Goal: Communication & Community: Answer question/provide support

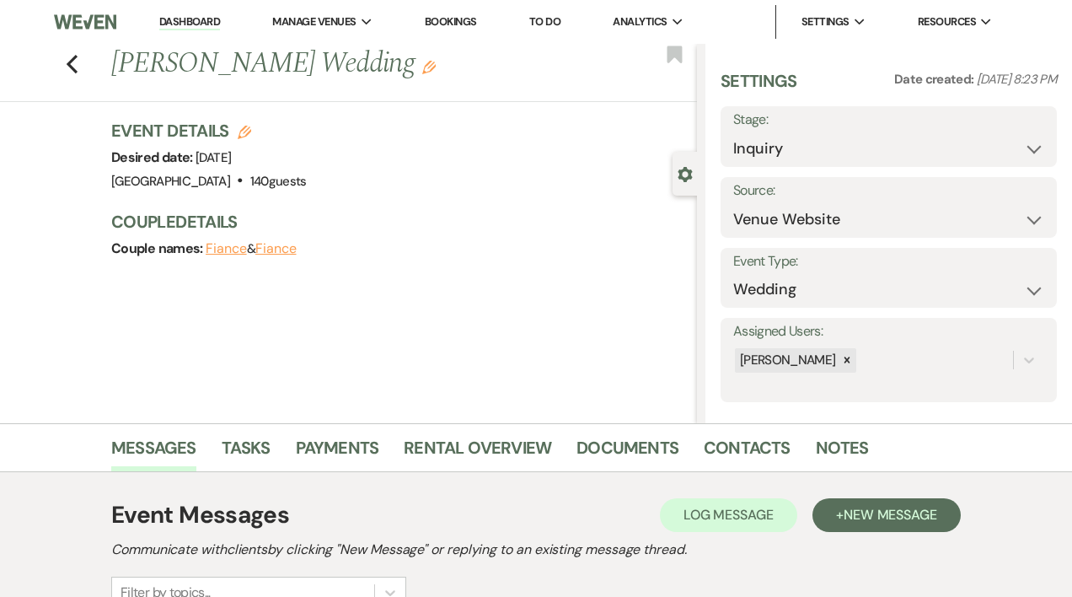
select select "5"
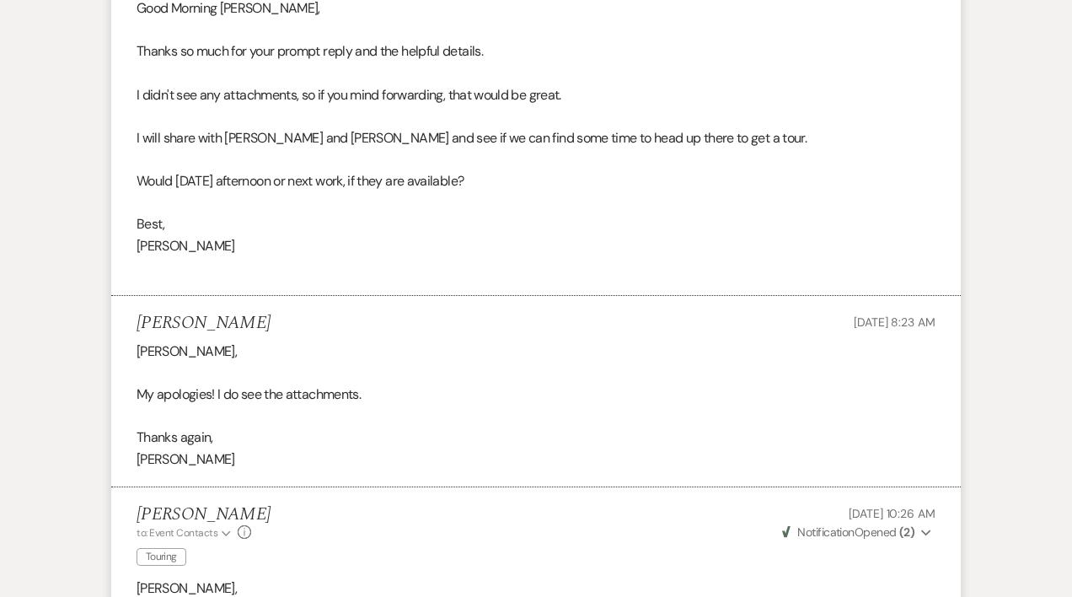
scroll to position [3244, 0]
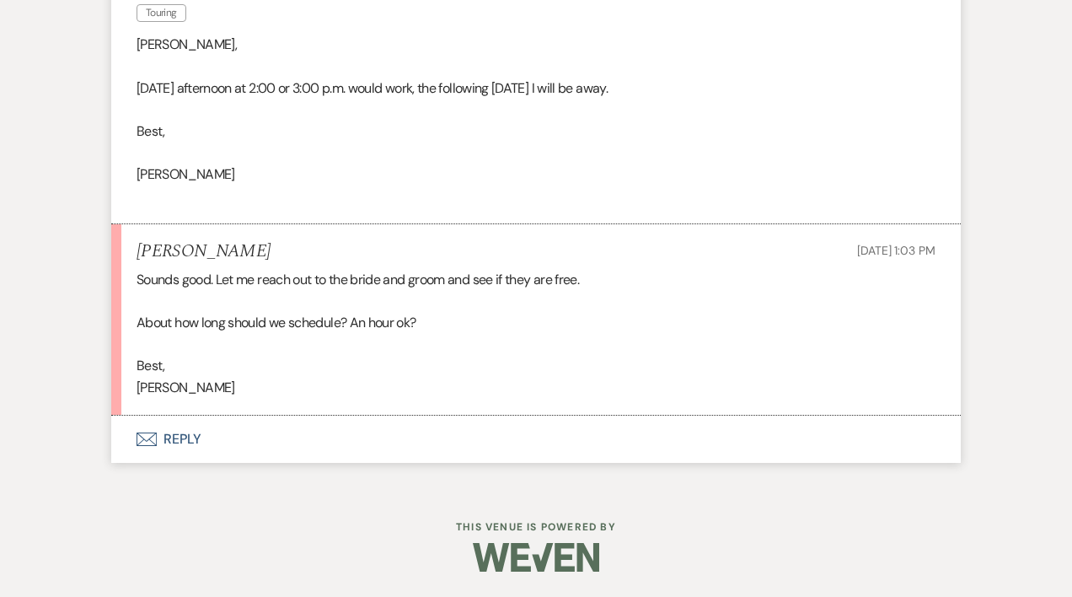
click at [190, 438] on button "Envelope Reply" at bounding box center [535, 438] width 849 height 47
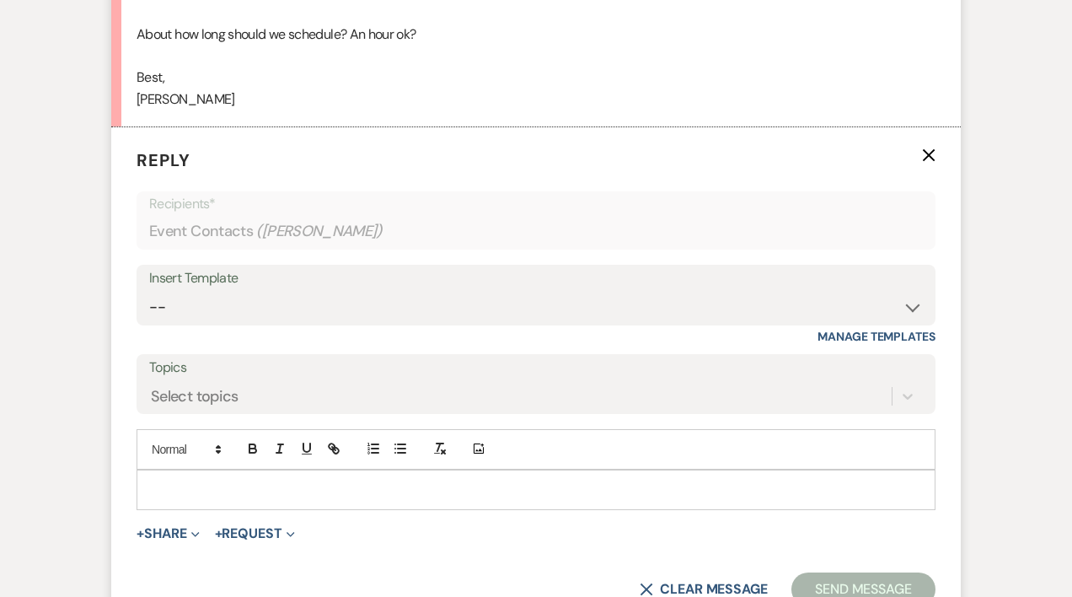
scroll to position [3536, 0]
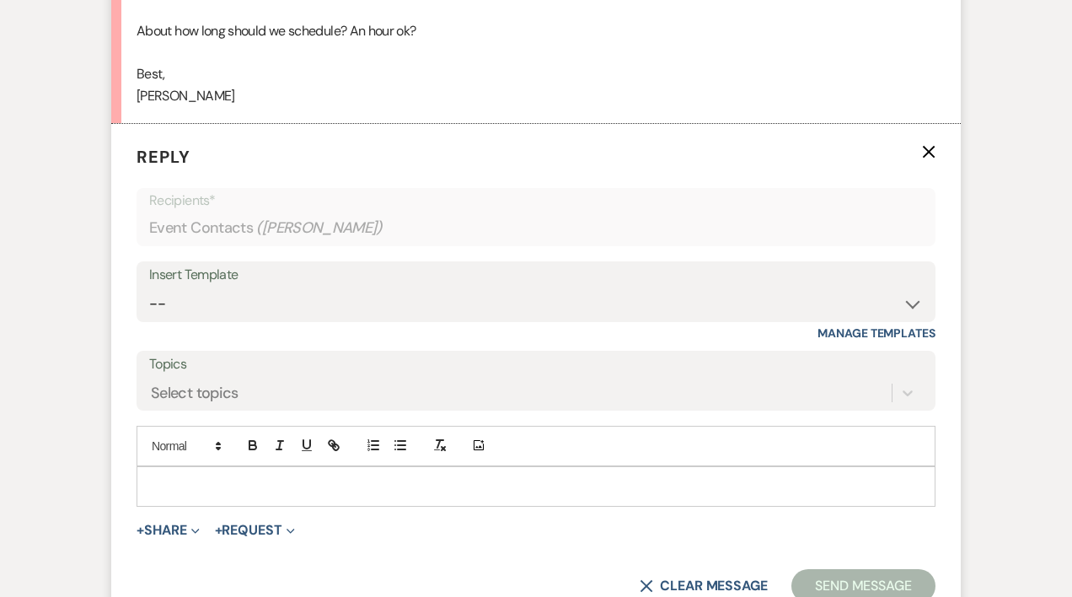
click at [184, 479] on p at bounding box center [536, 486] width 772 height 19
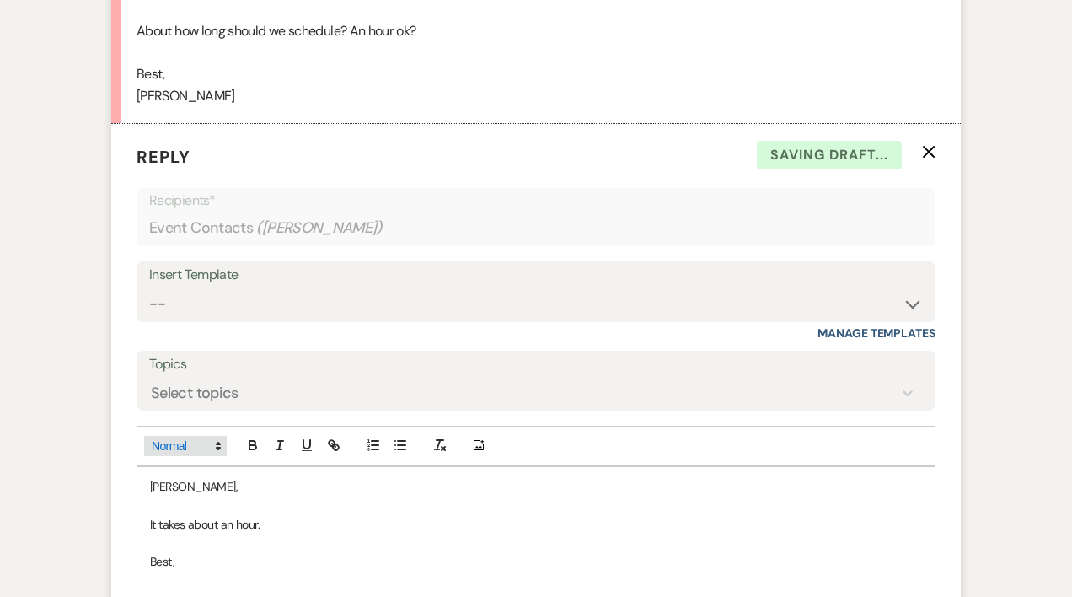
scroll to position [3546, 0]
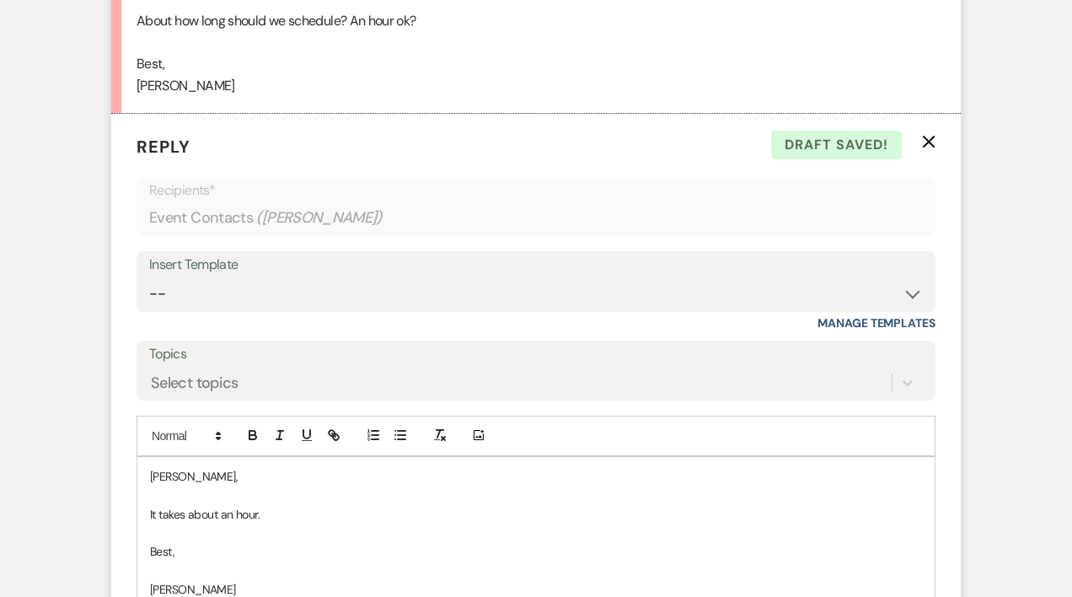
click at [194, 487] on p at bounding box center [536, 494] width 772 height 19
click at [192, 479] on p "[PERSON_NAME]," at bounding box center [536, 476] width 772 height 19
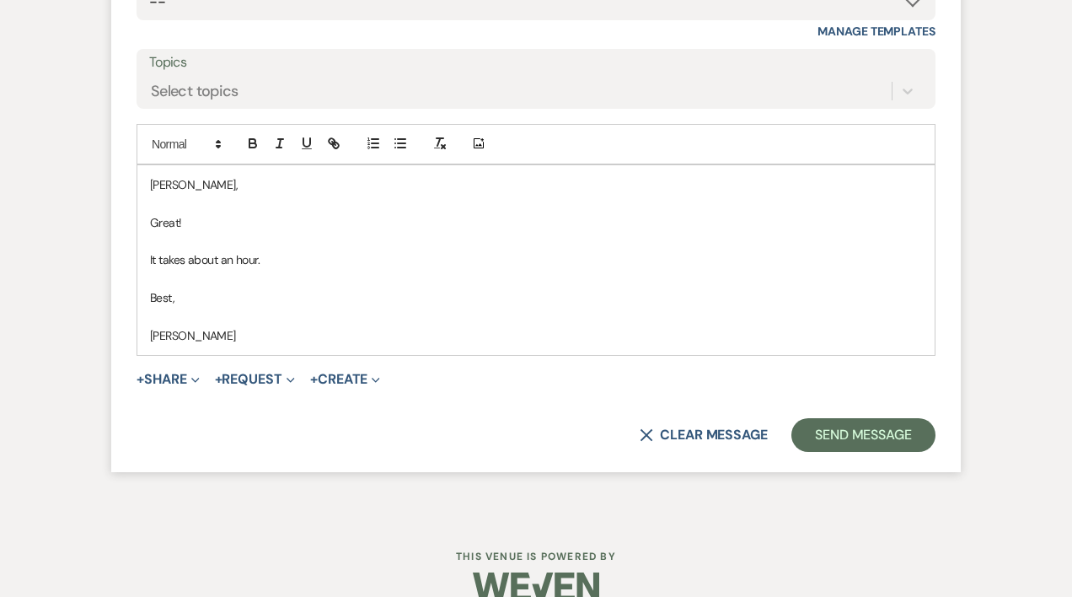
scroll to position [3867, 0]
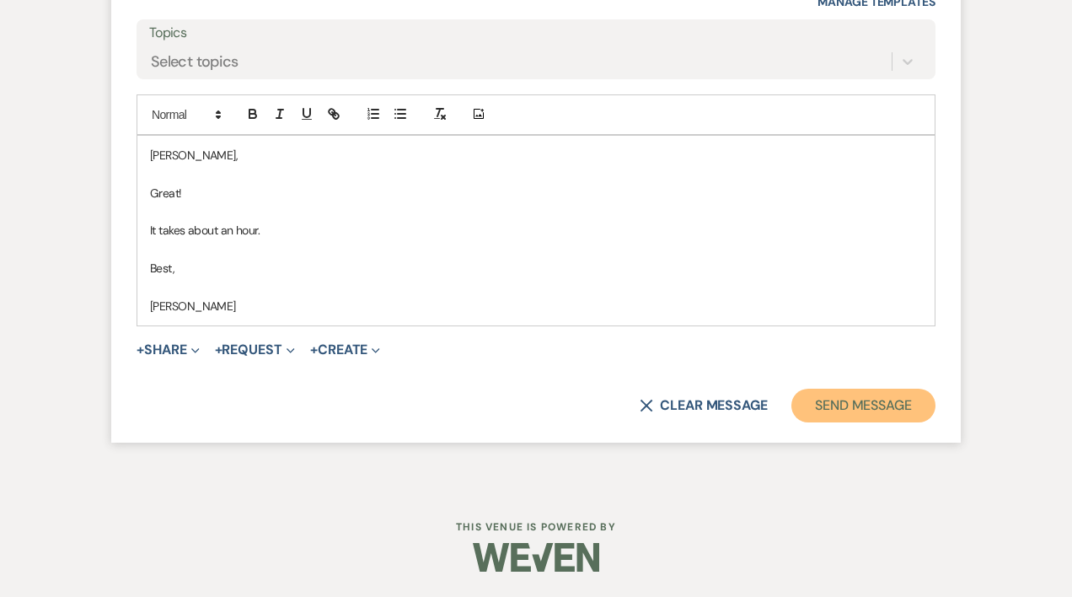
click at [873, 414] on button "Send Message" at bounding box center [863, 405] width 144 height 34
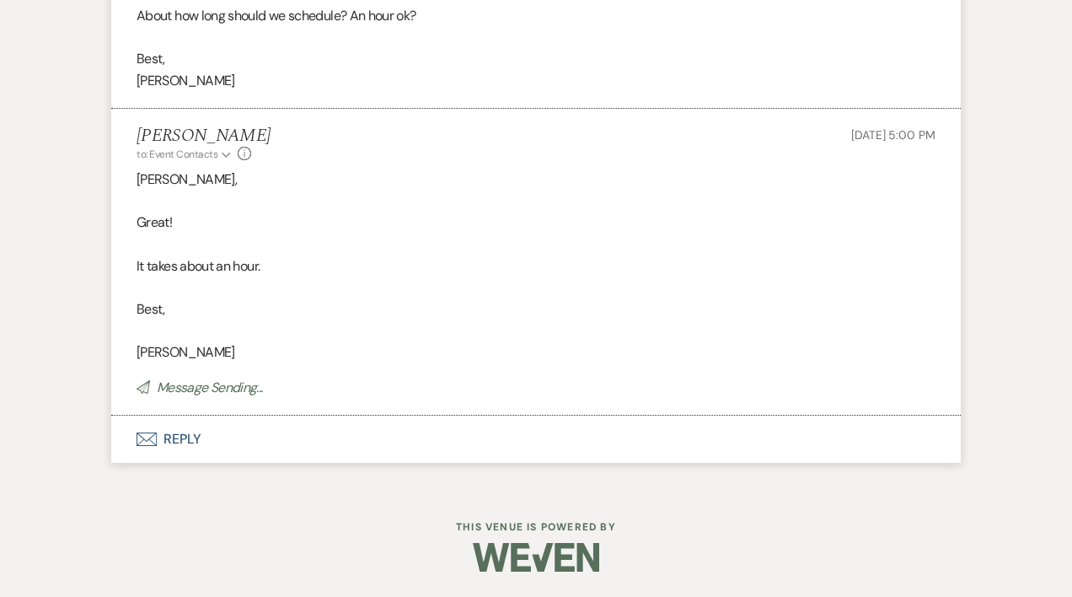
scroll to position [3551, 0]
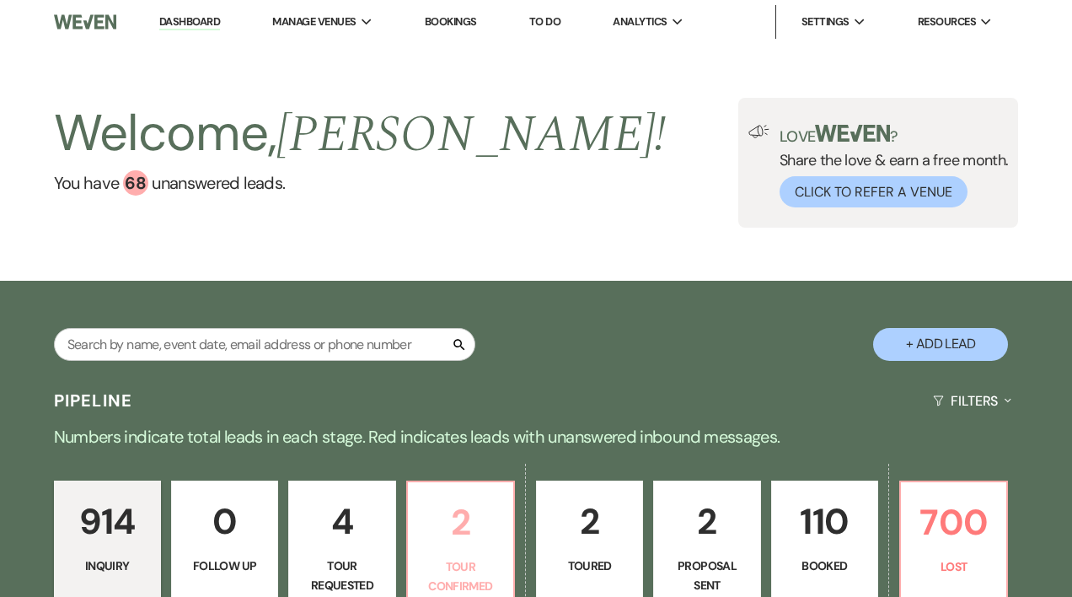
click at [432, 554] on link "2 Tour Confirmed" at bounding box center [460, 544] width 109 height 128
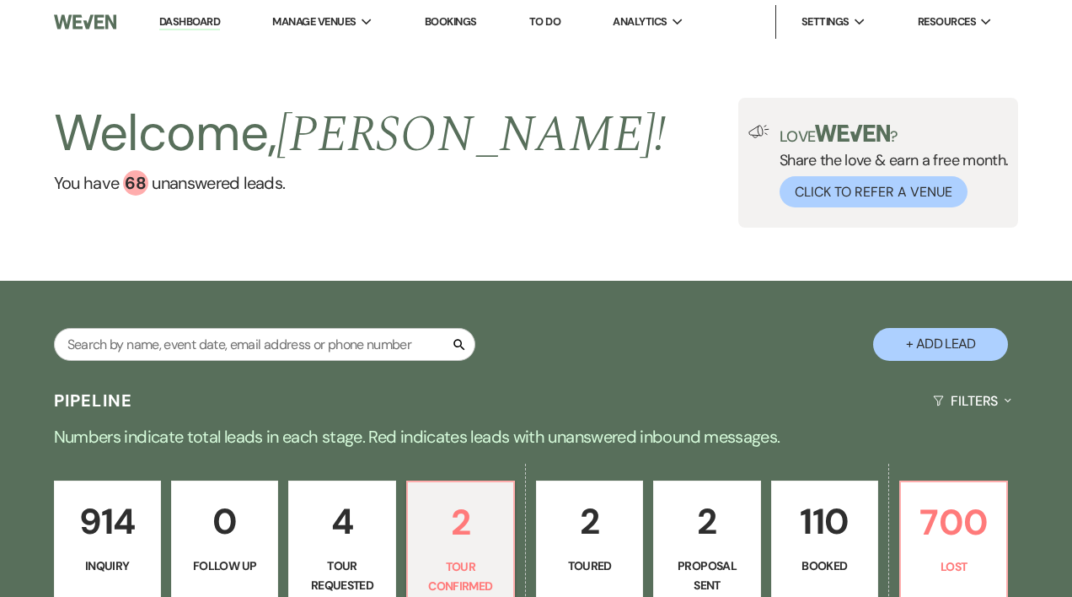
select select "4"
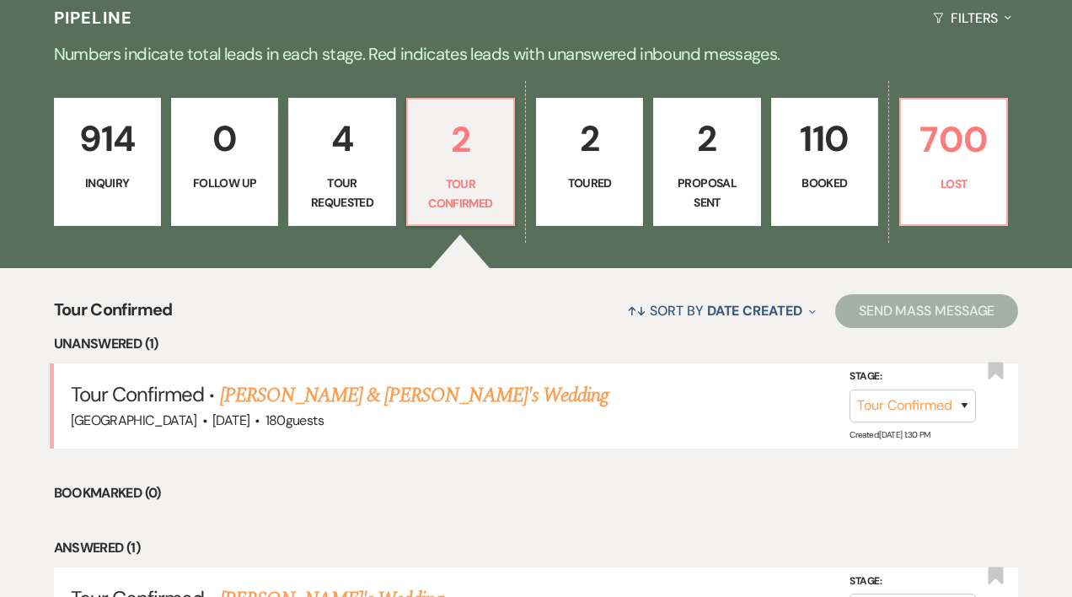
scroll to position [391, 0]
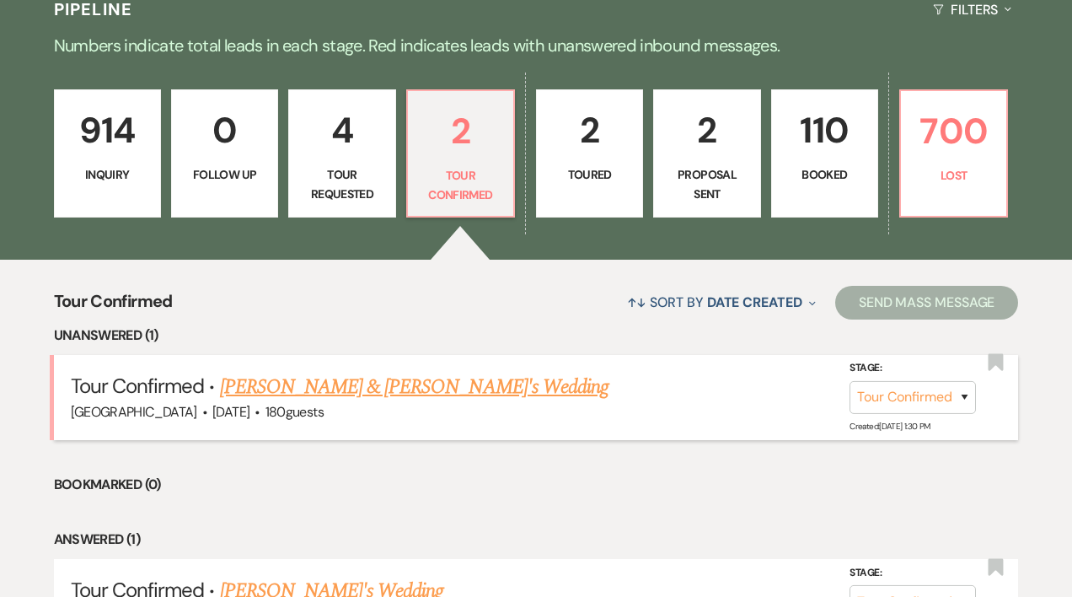
click at [436, 385] on link "[PERSON_NAME] & [PERSON_NAME]'s Wedding" at bounding box center [414, 387] width 389 height 30
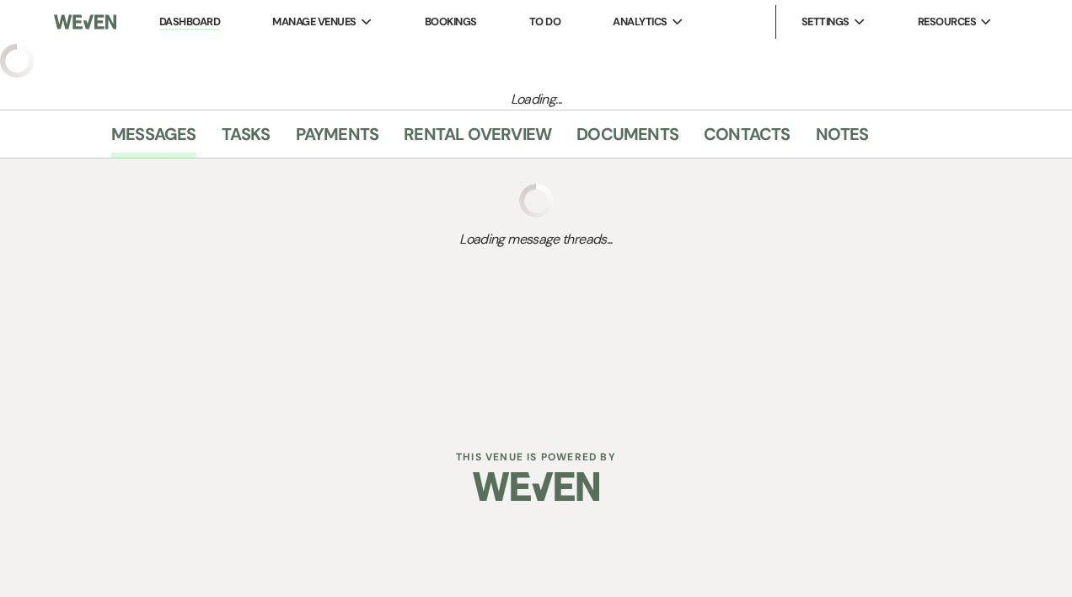
select select "4"
select select "5"
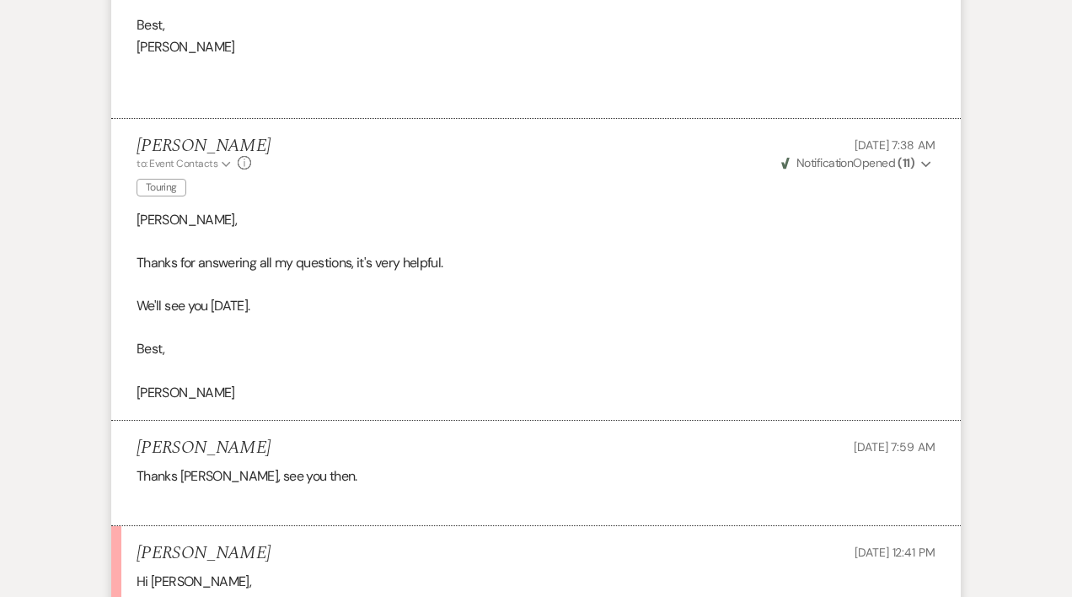
scroll to position [3374, 0]
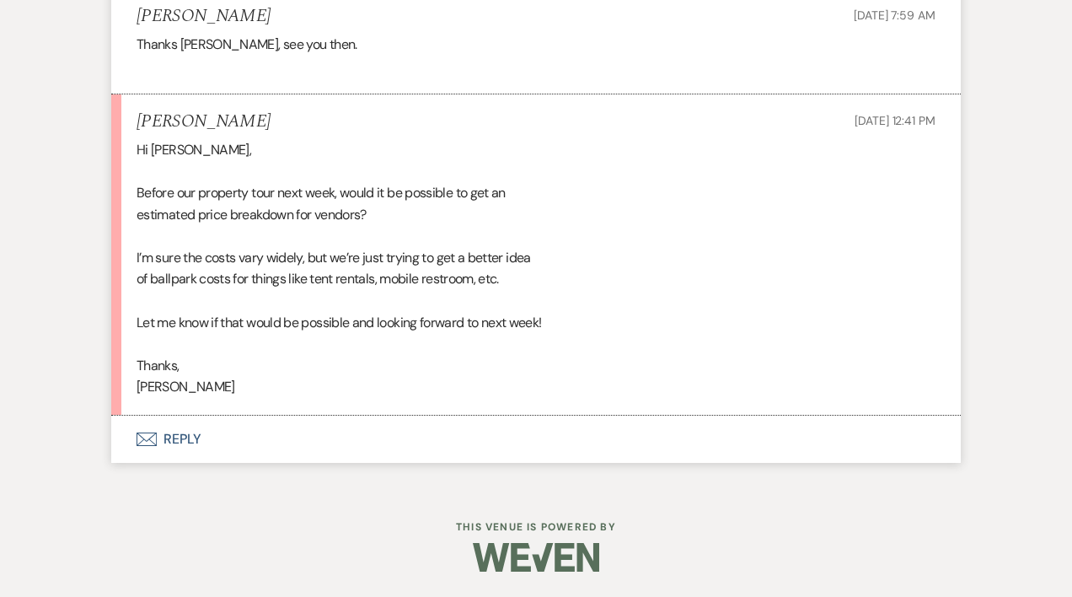
click at [180, 433] on button "Envelope Reply" at bounding box center [535, 438] width 849 height 47
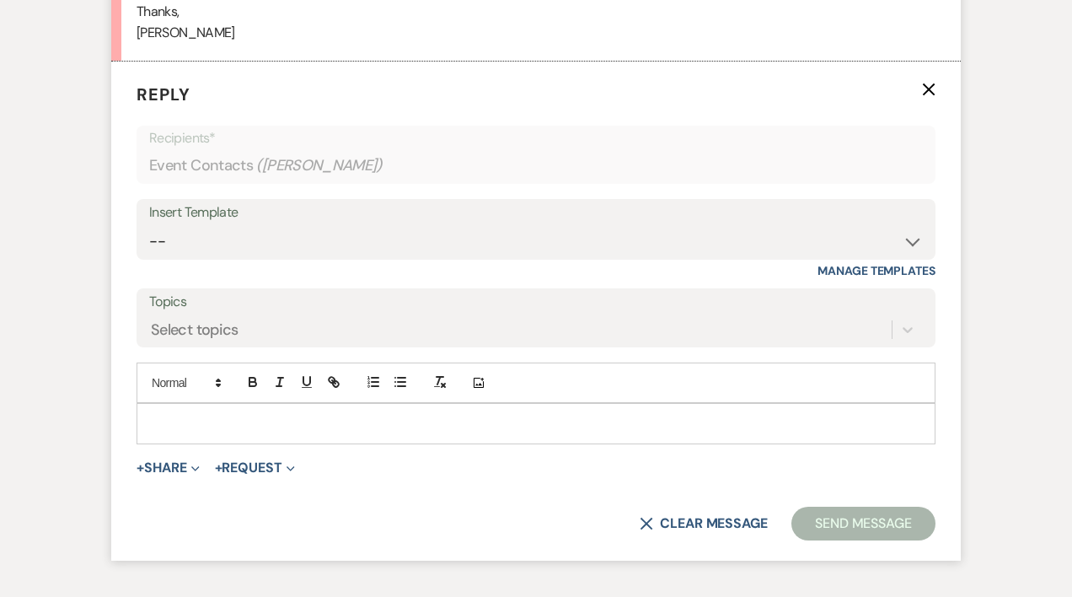
scroll to position [3740, 0]
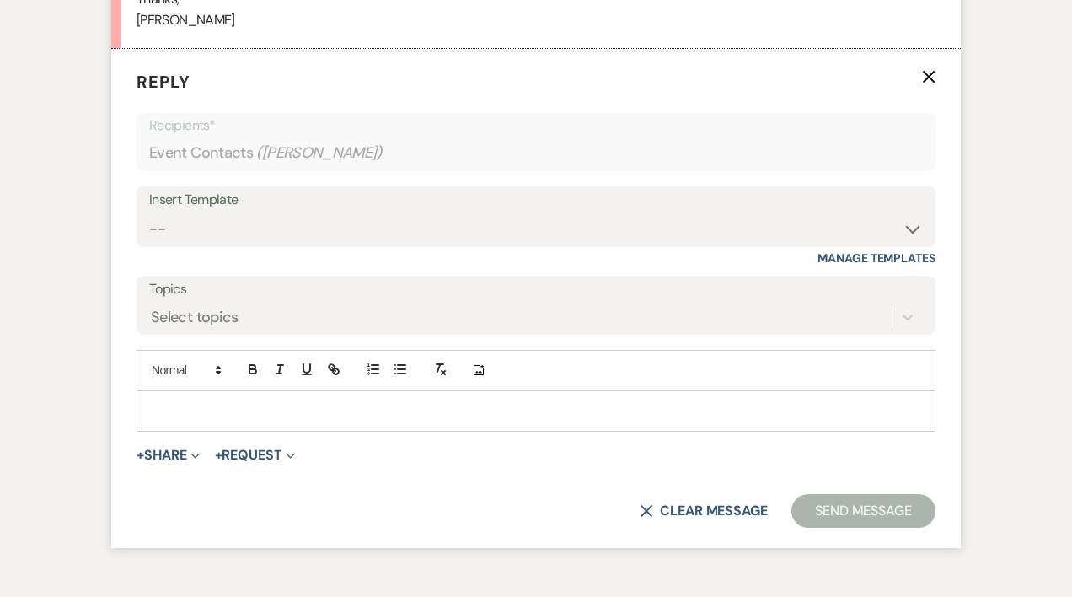
click at [163, 404] on p at bounding box center [536, 410] width 772 height 19
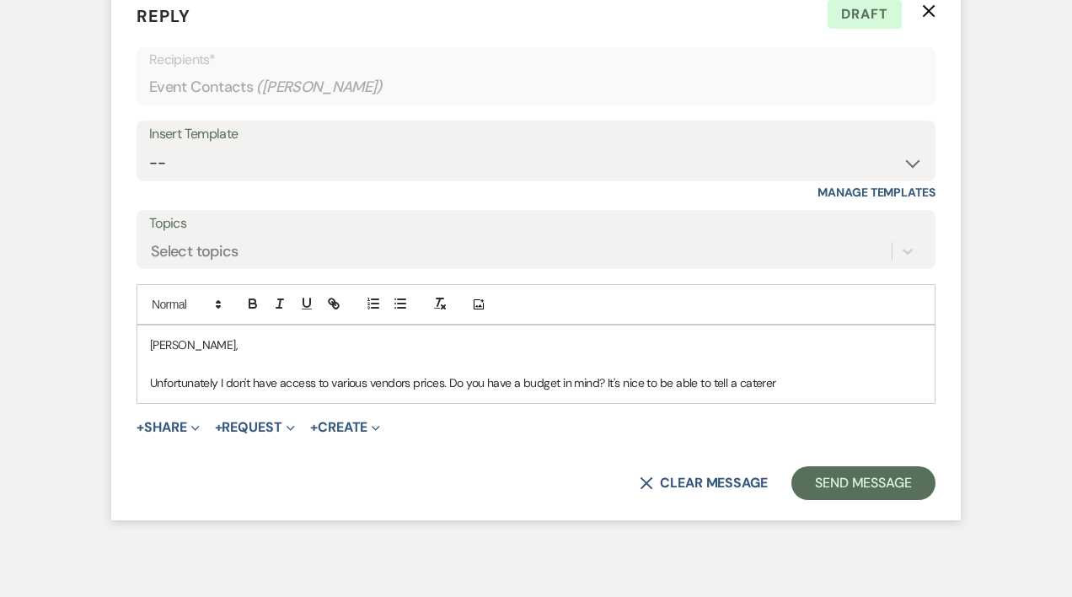
scroll to position [3844, 0]
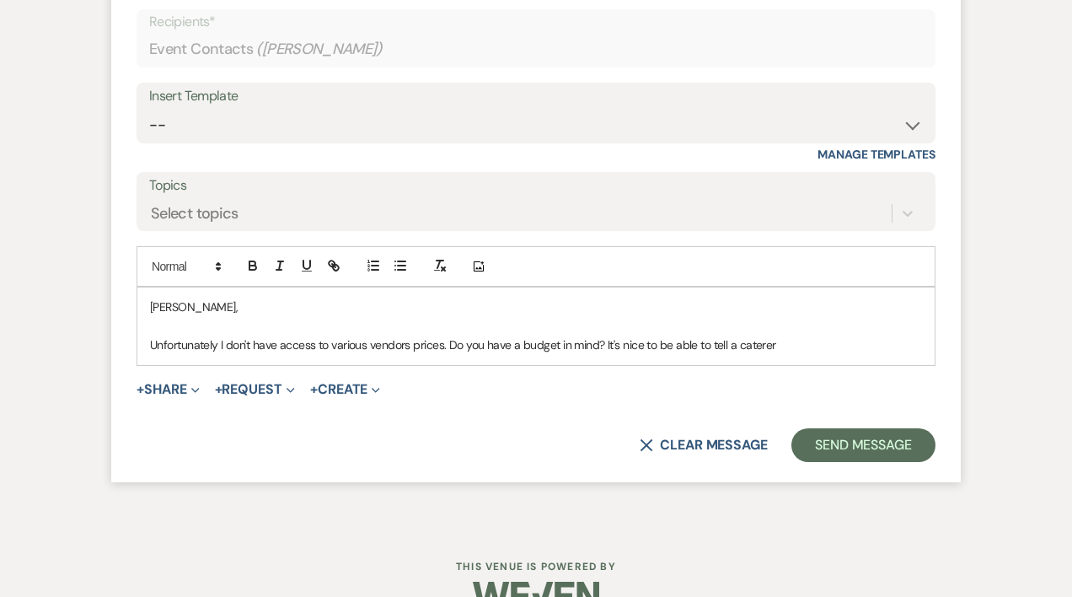
click at [787, 342] on p "Unfortunately I don't have access to various vendors prices. Do you have a budg…" at bounding box center [536, 344] width 772 height 19
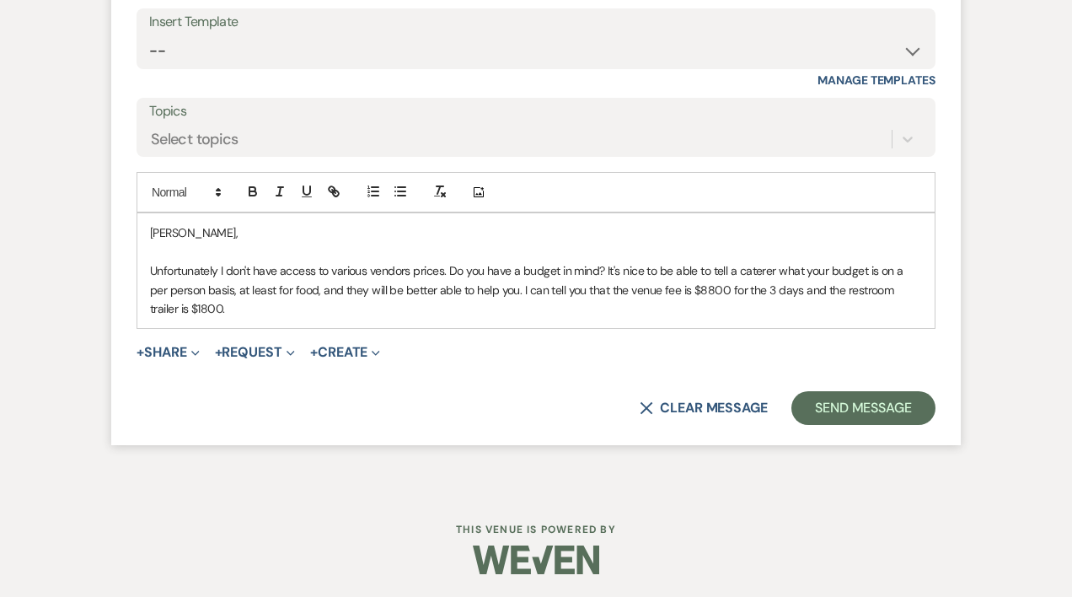
scroll to position [3921, 0]
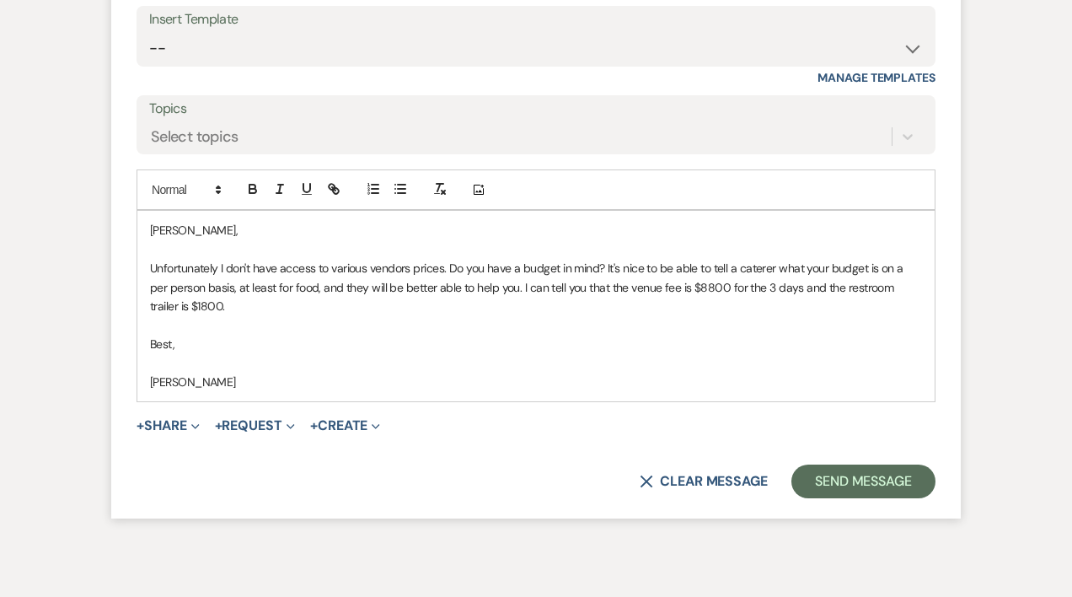
click at [195, 310] on p "Unfortunately I don't have access to various vendors prices. Do you have a budg…" at bounding box center [536, 287] width 772 height 56
click at [189, 233] on p "[PERSON_NAME]," at bounding box center [536, 230] width 772 height 19
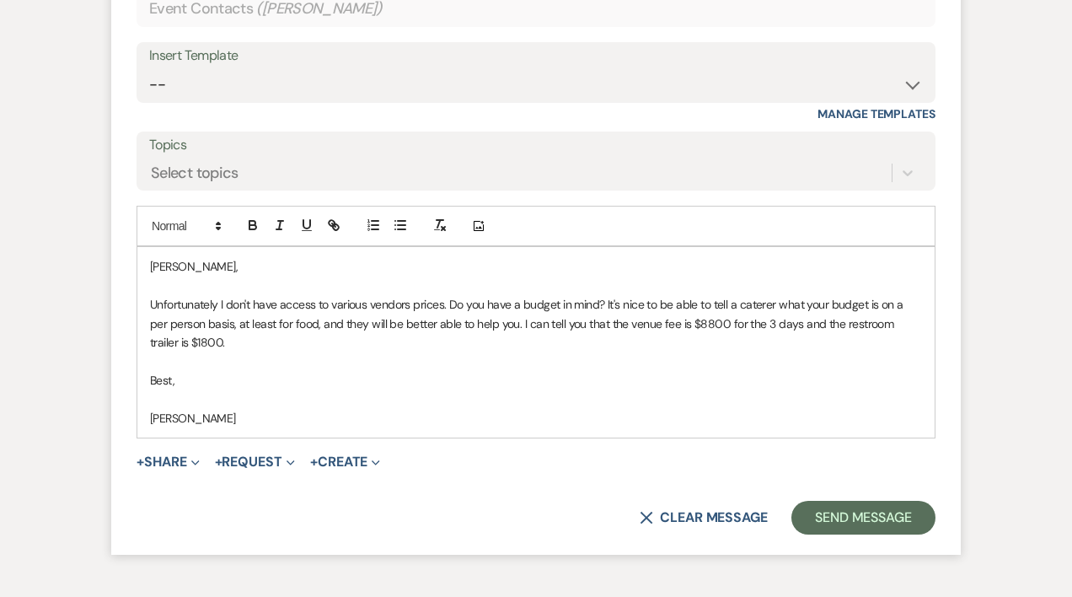
scroll to position [3888, 0]
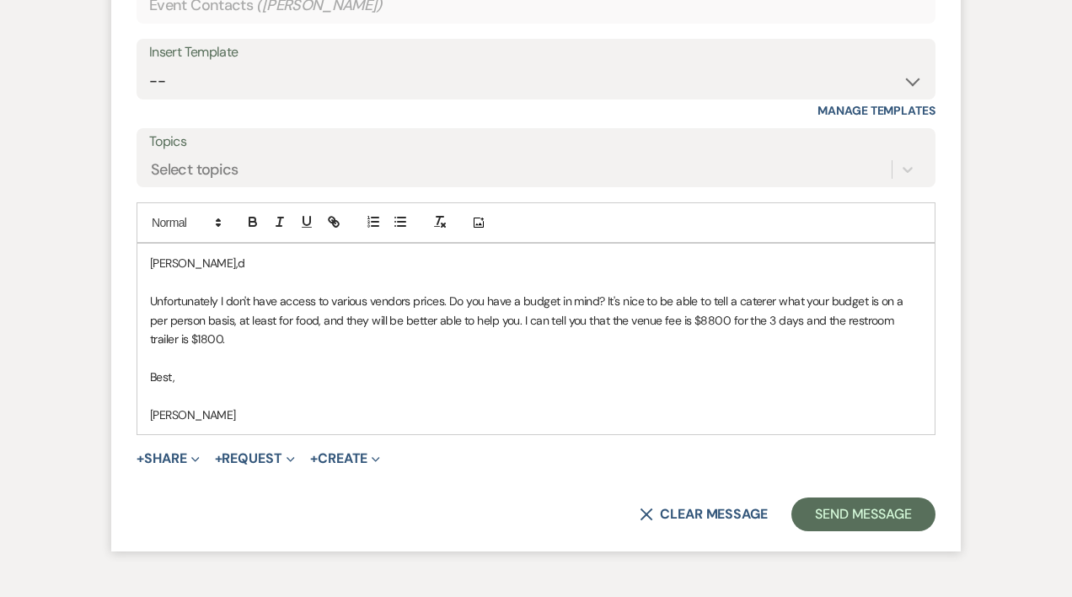
click at [607, 298] on p "Unfortunately I don't have access to various vendors prices. Do you have a budg…" at bounding box center [536, 320] width 772 height 56
click at [322, 340] on p "Unfortunately I don't have access to various vendors prices. The budget you hav…" at bounding box center [536, 320] width 772 height 56
click at [222, 256] on p "[PERSON_NAME],d" at bounding box center [536, 263] width 772 height 19
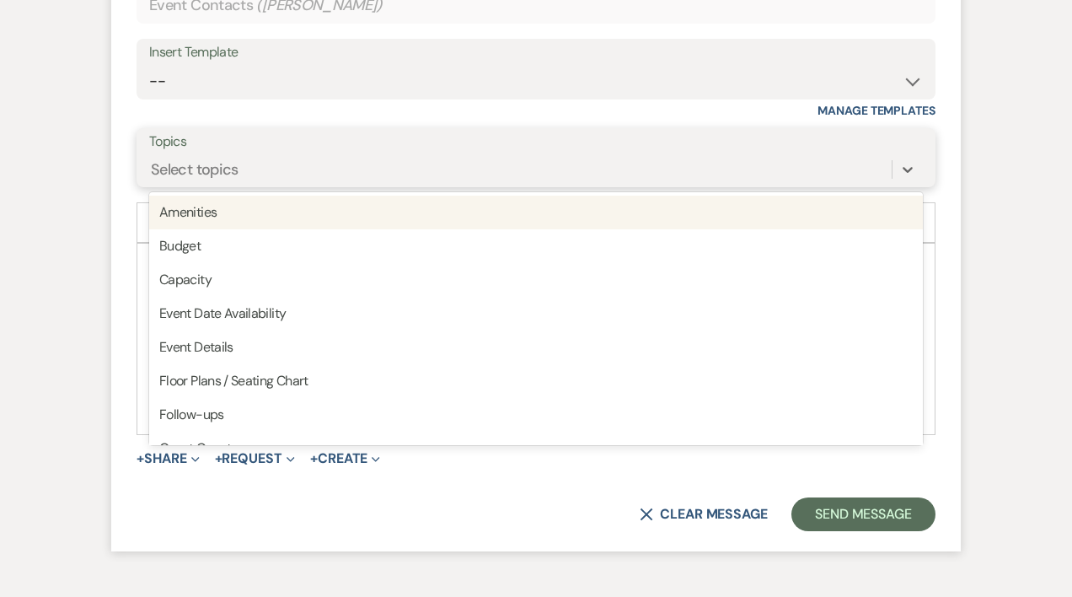
click at [188, 164] on div "Select topics" at bounding box center [195, 169] width 88 height 23
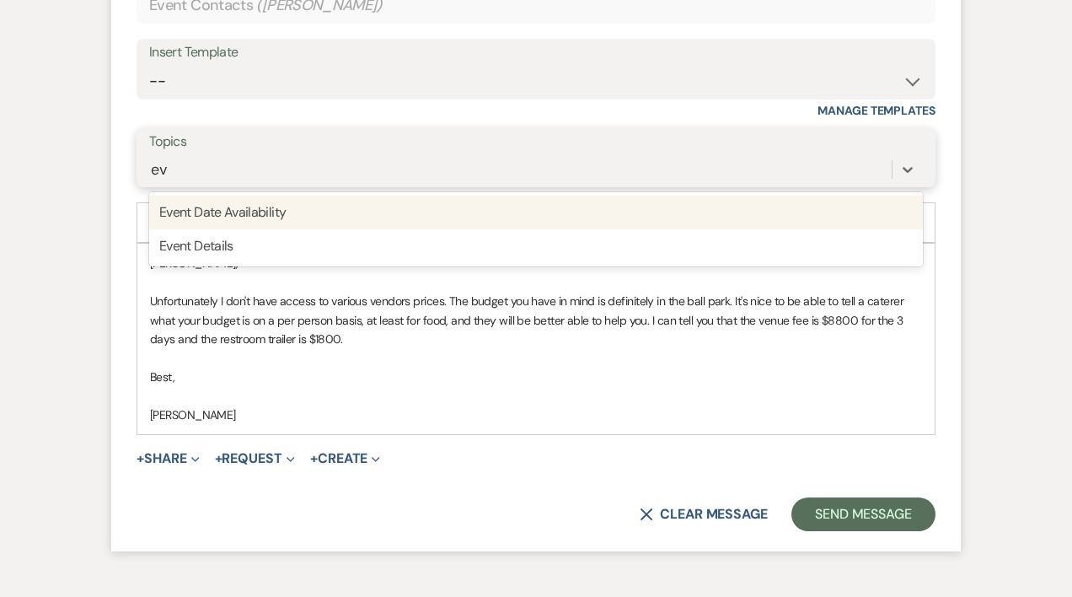
type input "eve"
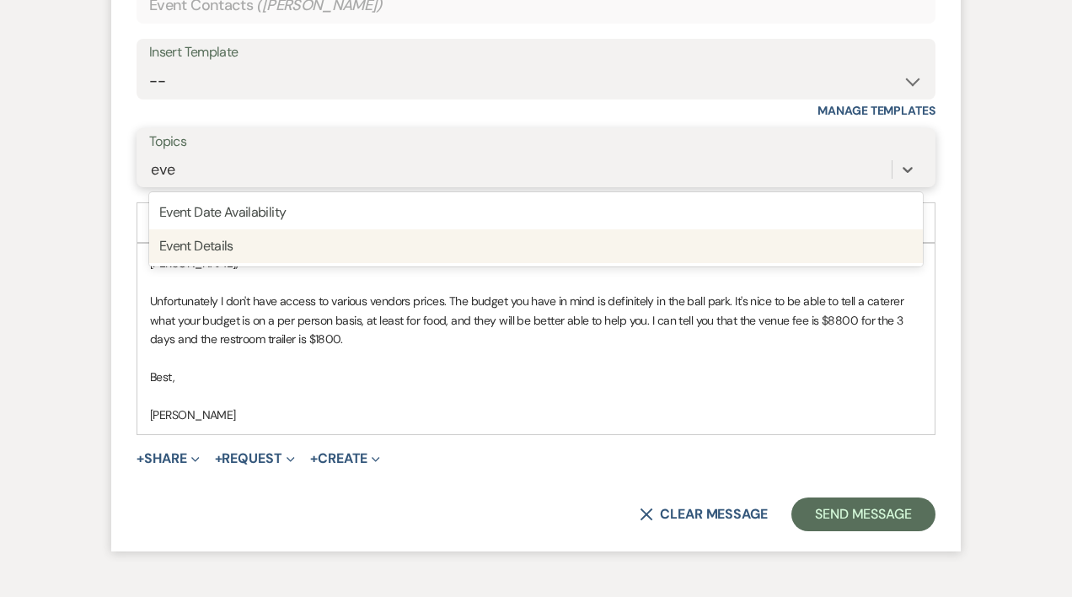
click at [200, 244] on div "Event Details" at bounding box center [536, 246] width 774 height 34
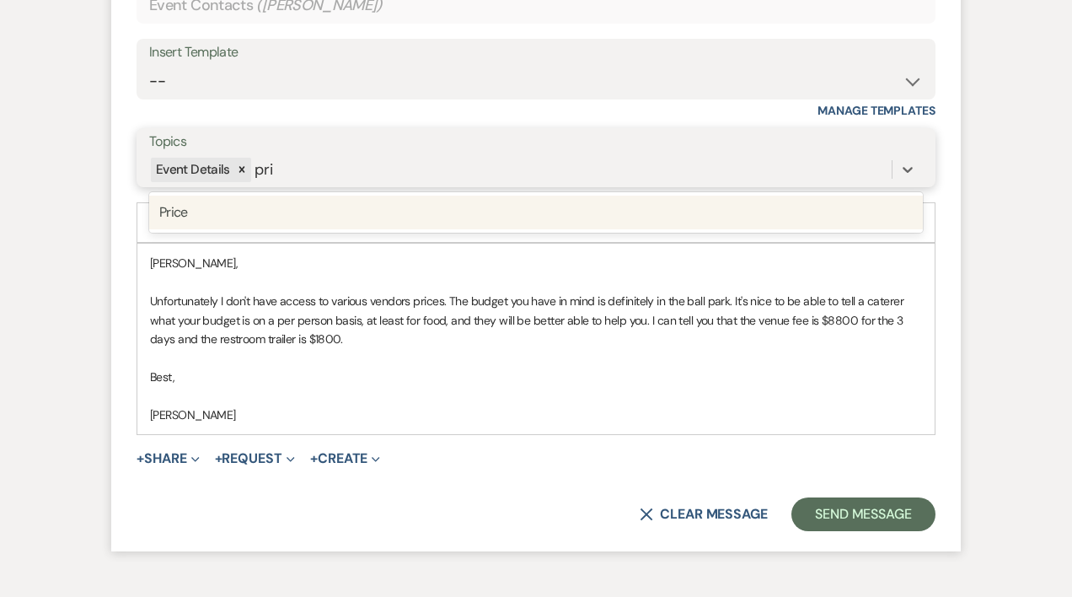
type input "pric"
click at [176, 215] on div "Price" at bounding box center [536, 212] width 774 height 34
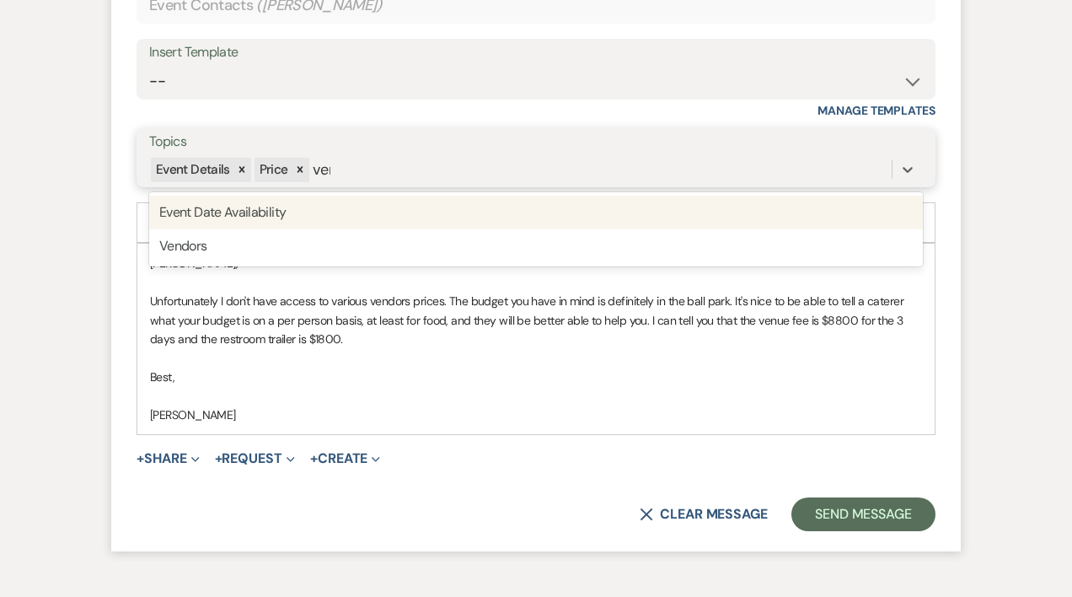
type input "vend"
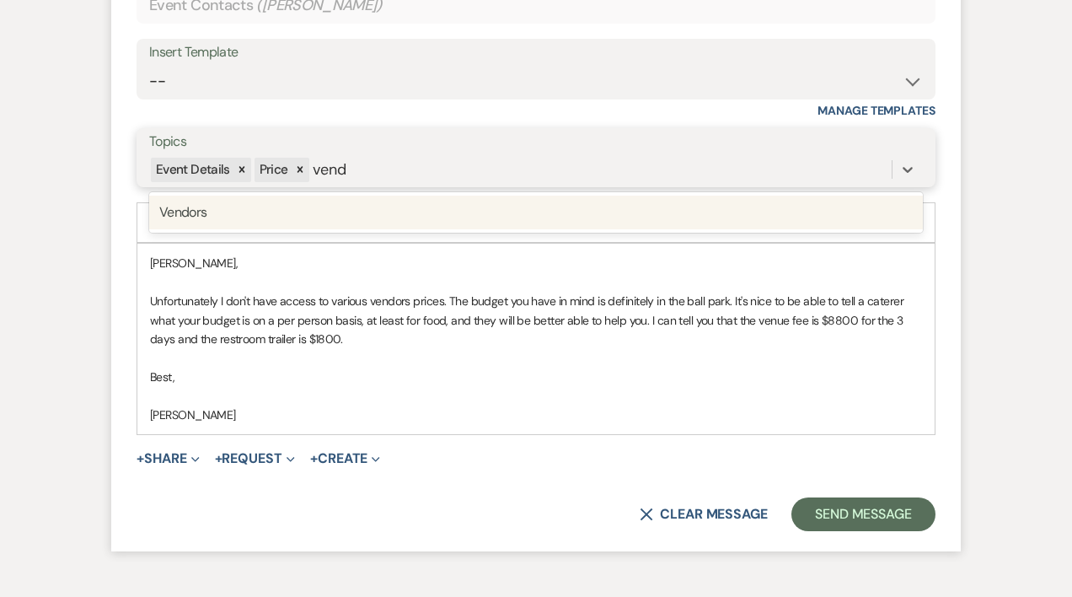
click at [174, 209] on div "Vendors" at bounding box center [536, 212] width 774 height 34
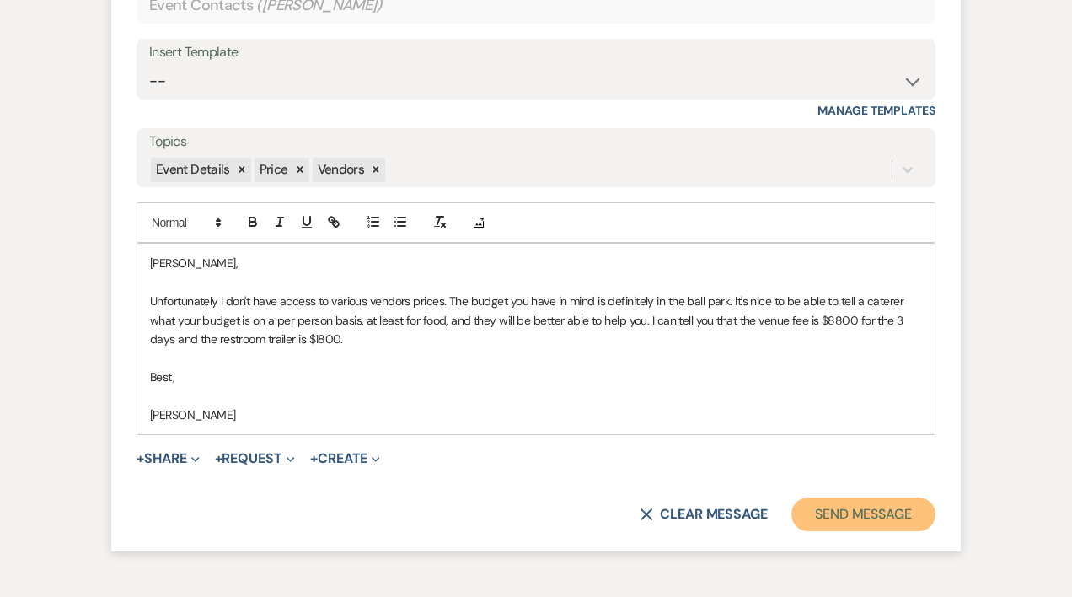
click at [843, 515] on button "Send Message" at bounding box center [863, 514] width 144 height 34
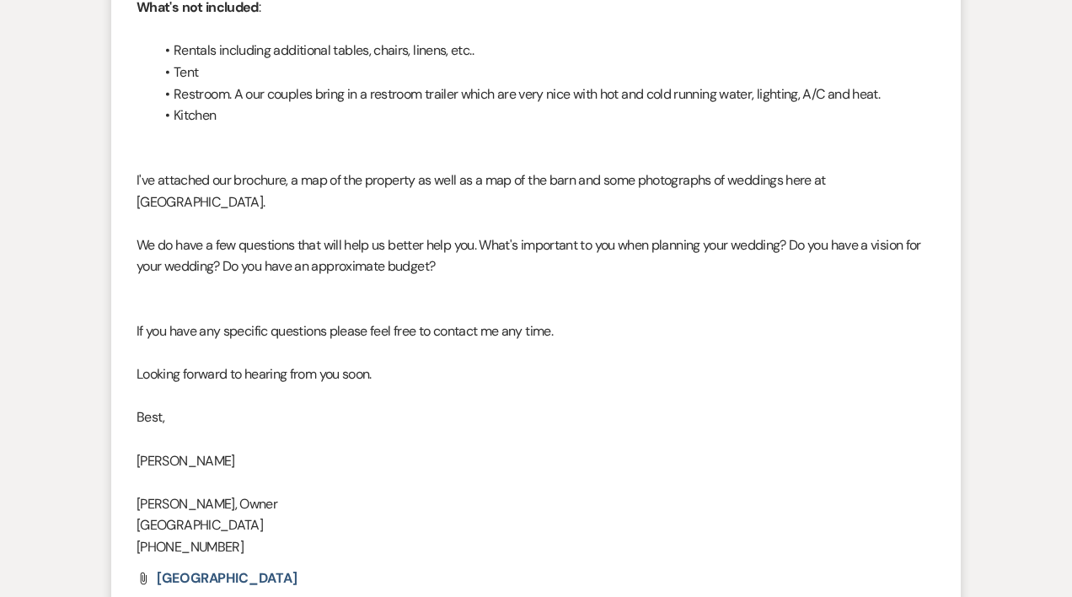
scroll to position [1096, 0]
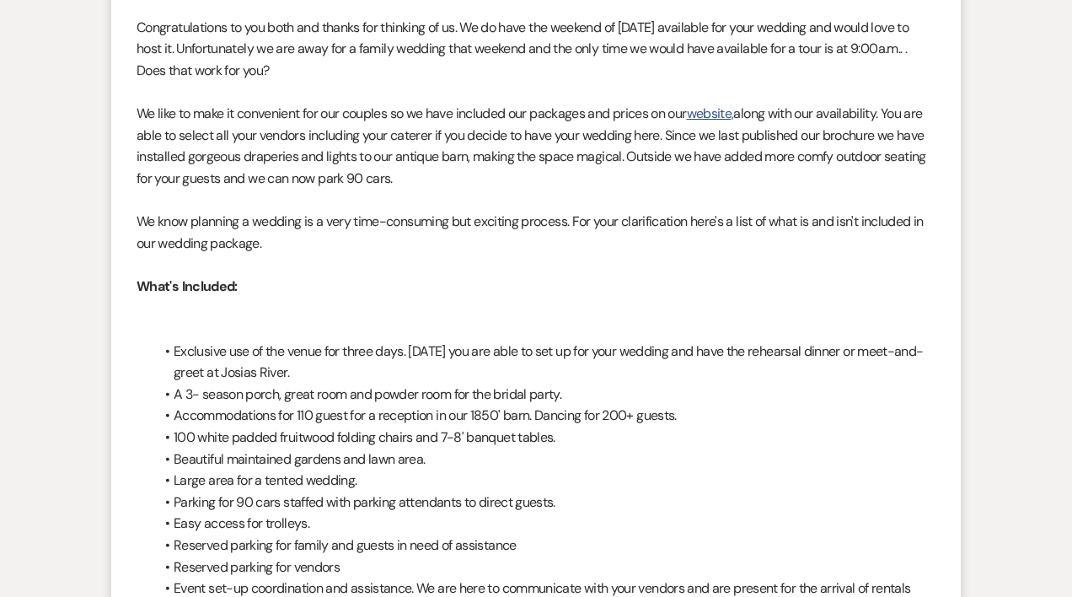
scroll to position [391, 0]
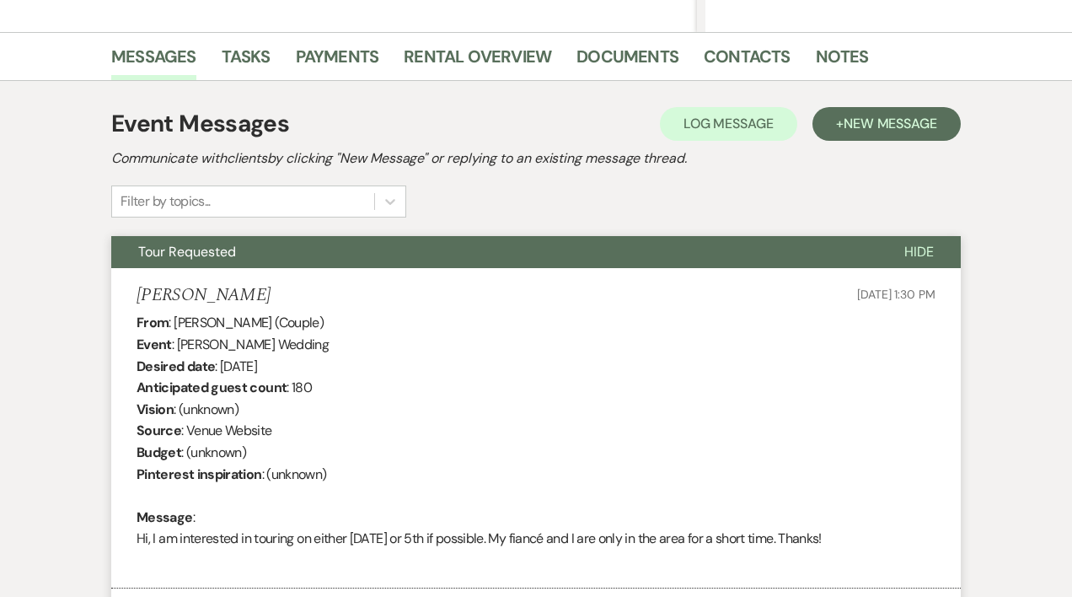
select select "4"
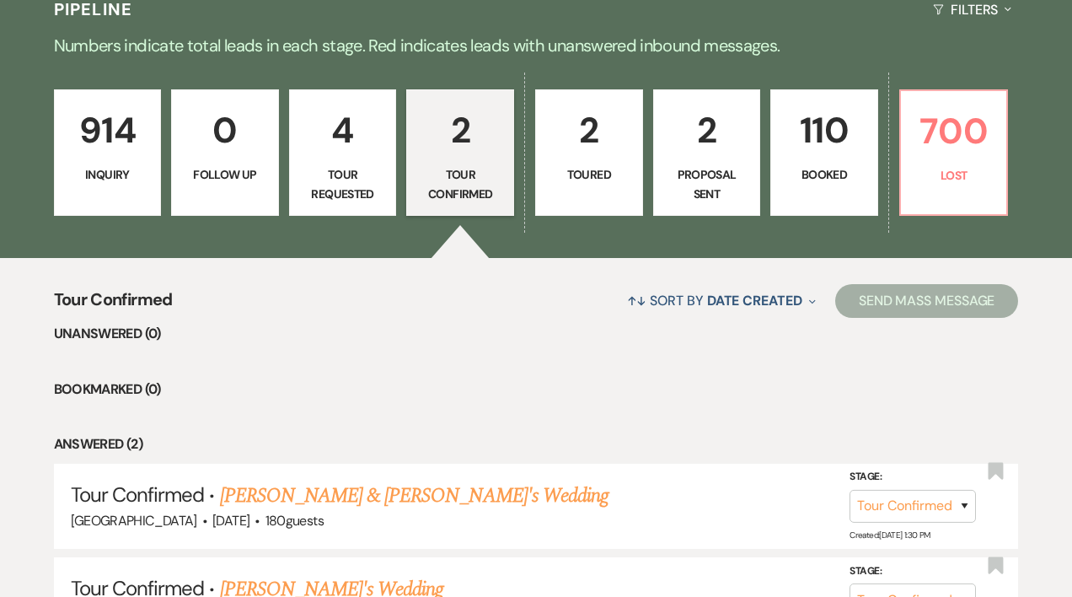
click at [682, 153] on p "2" at bounding box center [707, 130] width 86 height 56
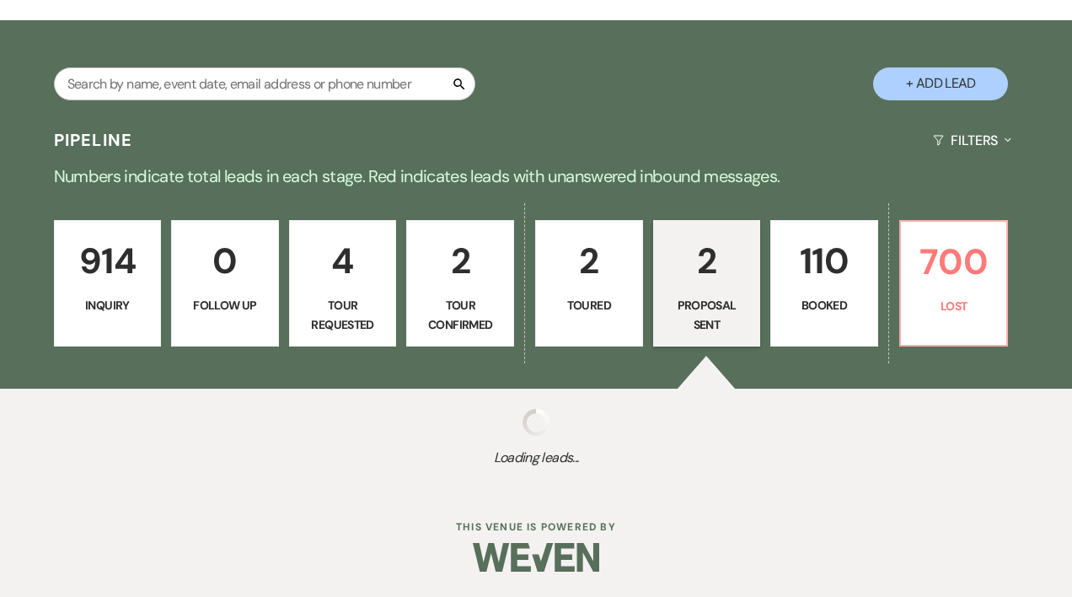
scroll to position [391, 0]
select select "6"
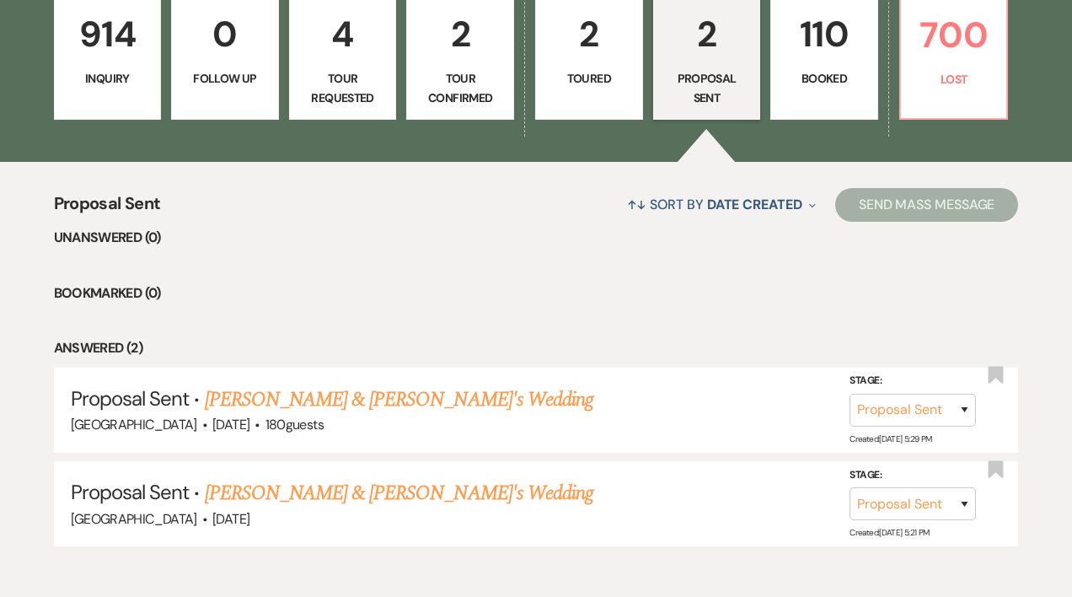
scroll to position [531, 0]
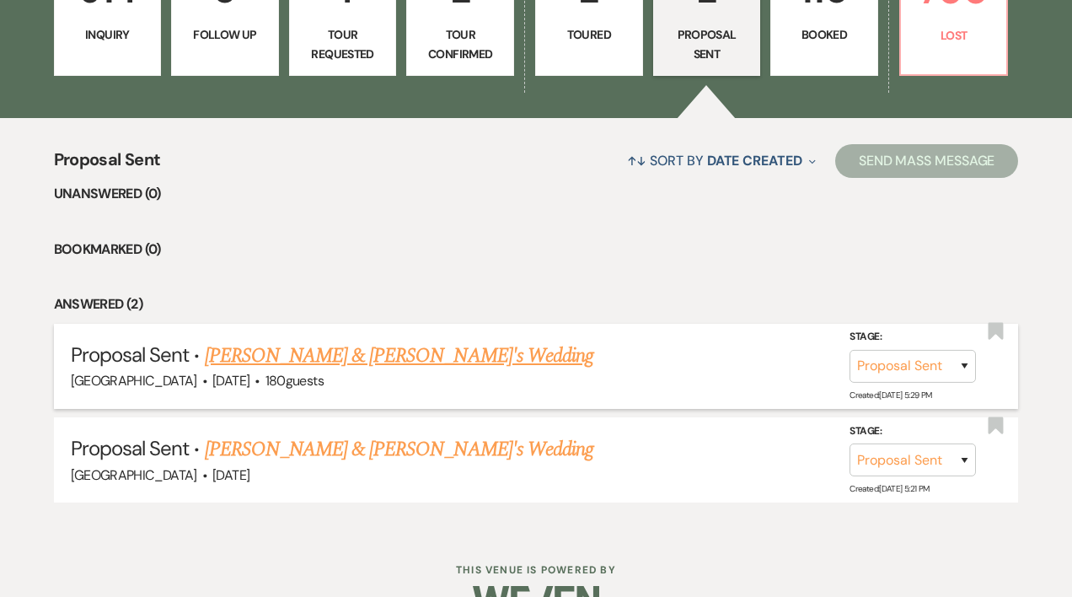
click at [332, 355] on link "[PERSON_NAME] & [PERSON_NAME]'s Wedding" at bounding box center [399, 355] width 389 height 30
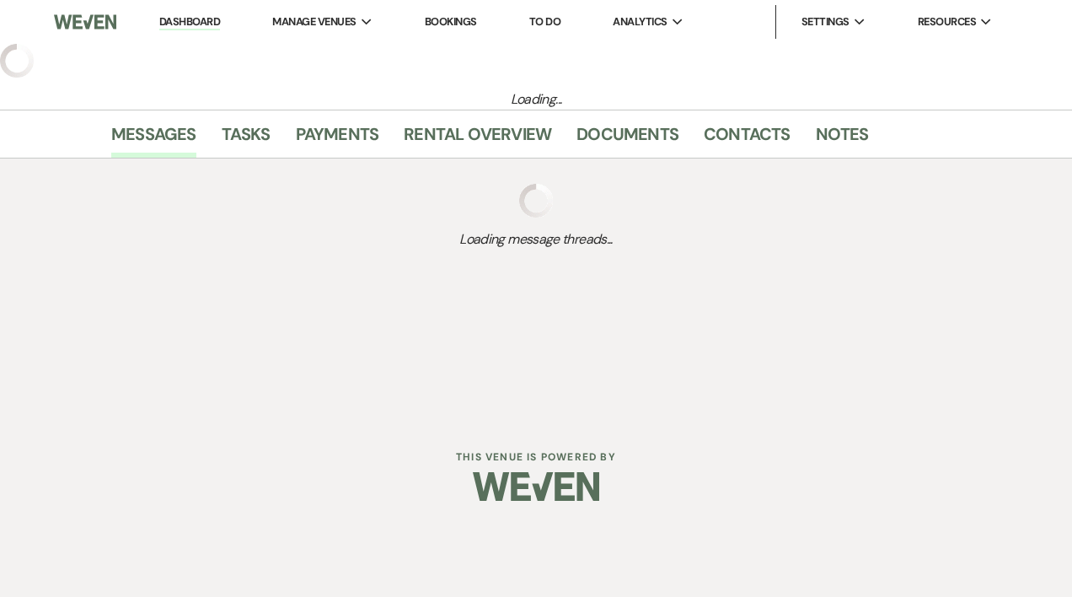
select select "6"
select select "5"
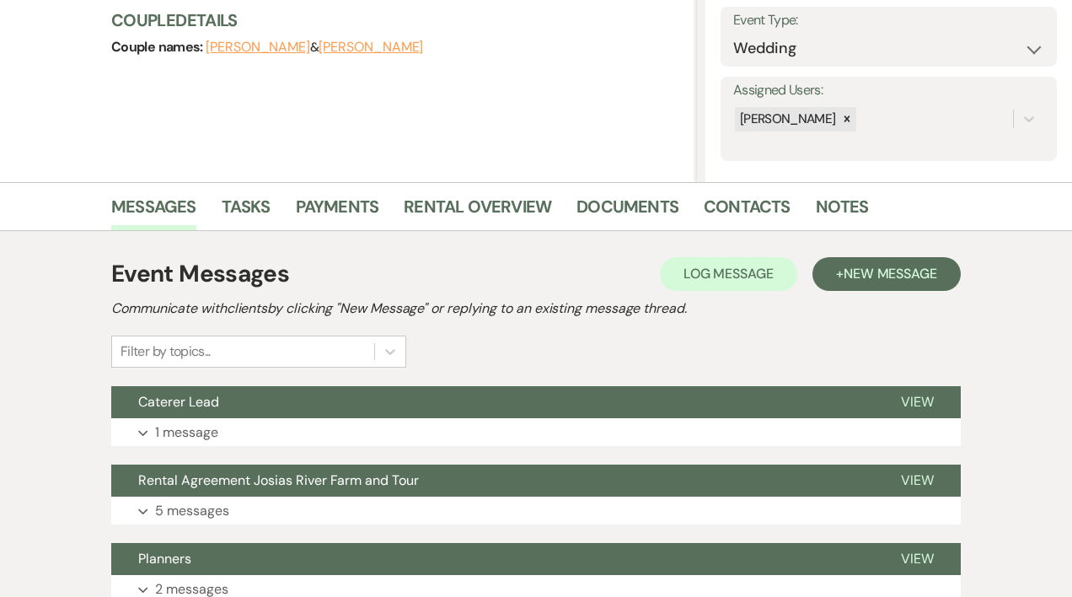
scroll to position [459, 0]
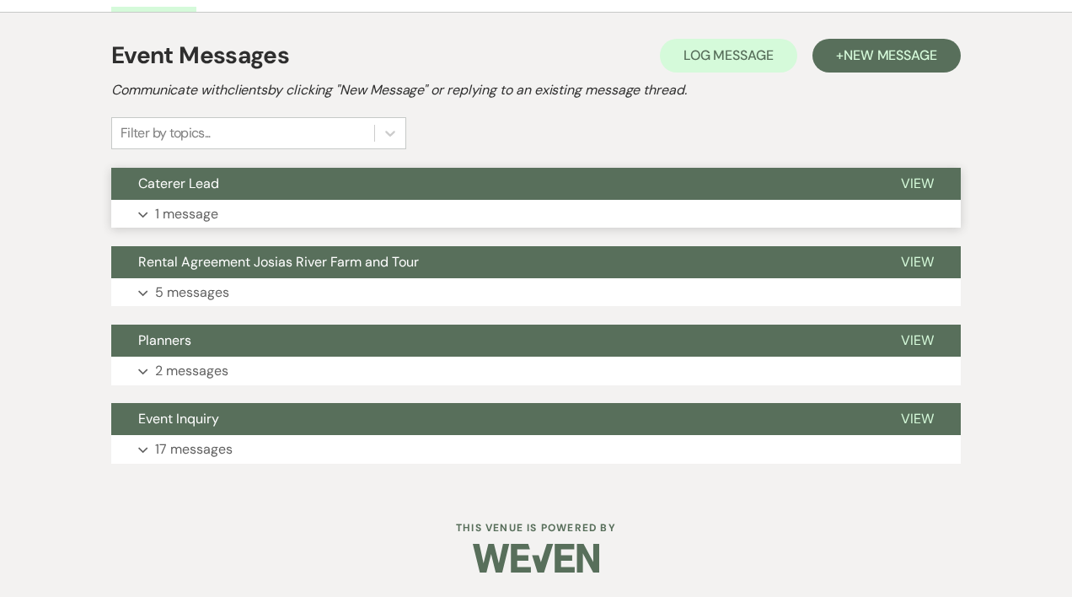
click at [206, 215] on p "1 message" at bounding box center [186, 214] width 63 height 22
